Goal: Register for event/course

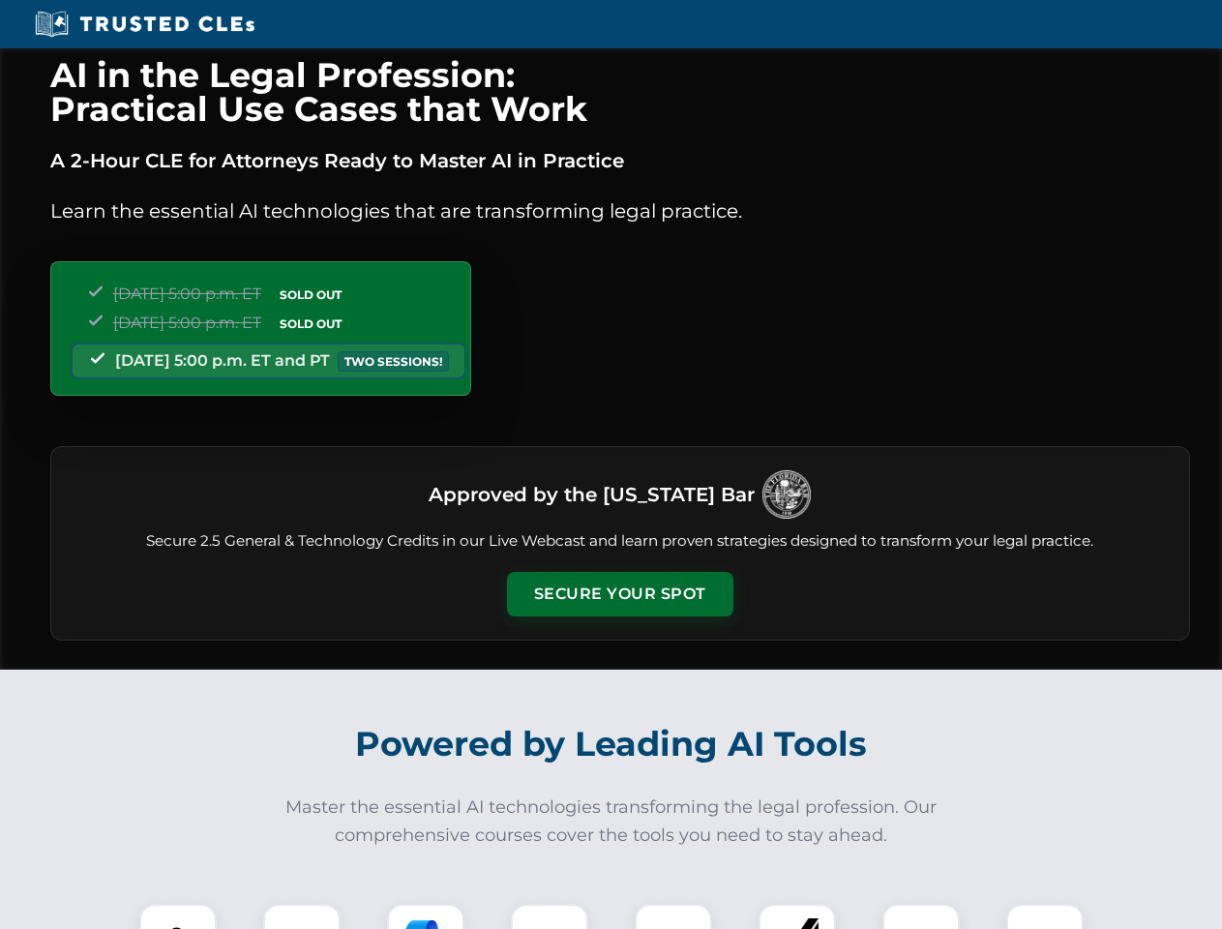
click at [619, 594] on button "Secure Your Spot" at bounding box center [620, 594] width 226 height 44
click at [178, 916] on img at bounding box center [178, 942] width 56 height 56
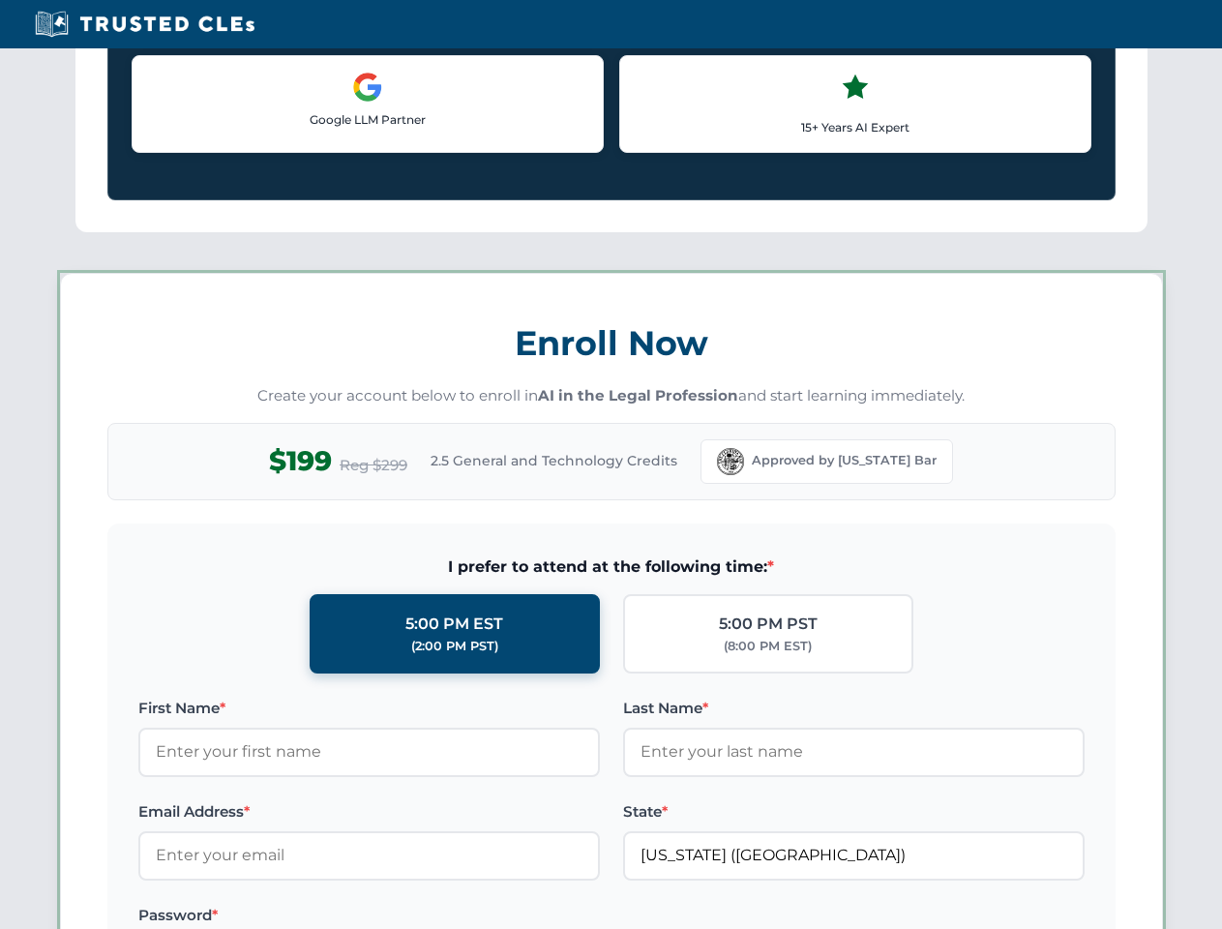
click at [426, 916] on label "Password *" at bounding box center [368, 914] width 461 height 23
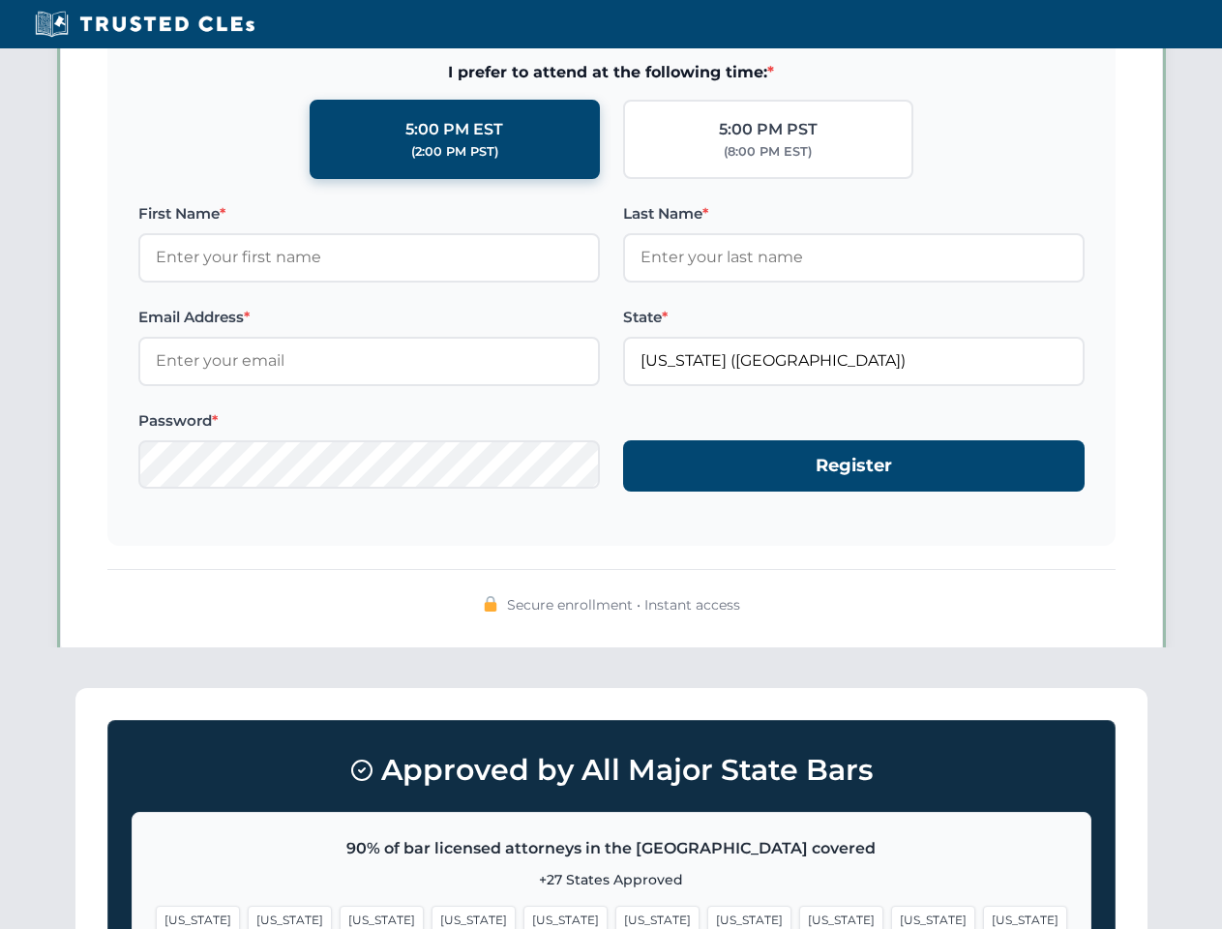
click at [891, 916] on span "[US_STATE]" at bounding box center [933, 919] width 84 height 28
